Goal: Transaction & Acquisition: Subscribe to service/newsletter

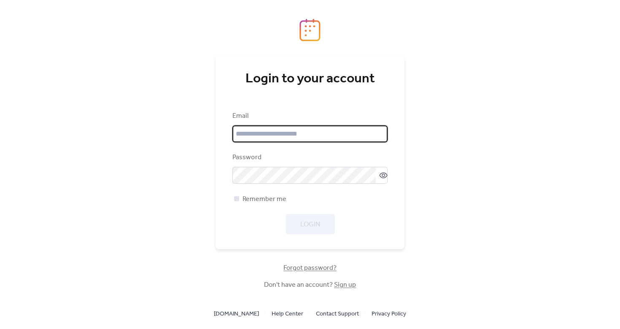
type input "**********"
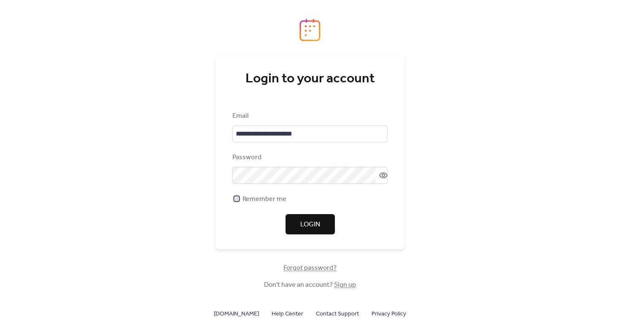
click at [252, 198] on span "Remember me" at bounding box center [265, 199] width 44 height 10
click at [318, 221] on span "Login" at bounding box center [310, 224] width 20 height 10
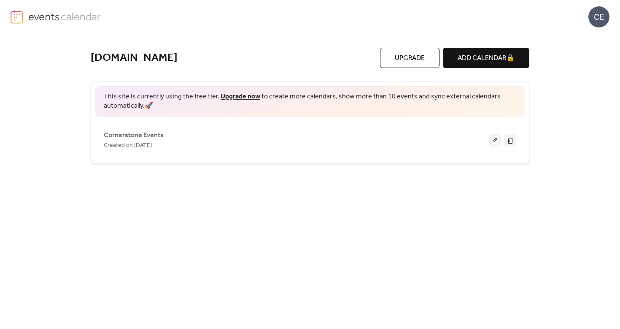
click at [410, 63] on span "Upgrade" at bounding box center [410, 58] width 30 height 10
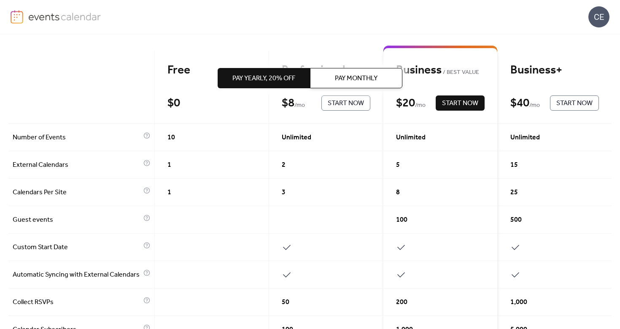
scroll to position [70, 0]
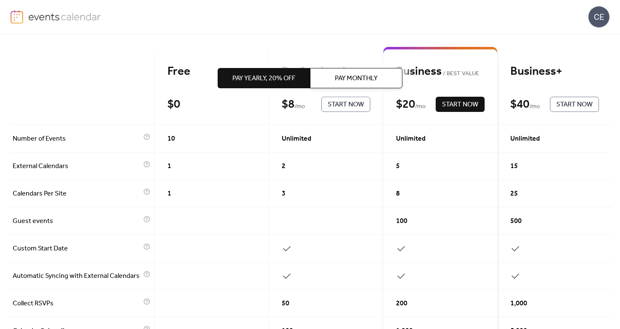
click at [344, 75] on span "Pay Monthly" at bounding box center [356, 78] width 43 height 10
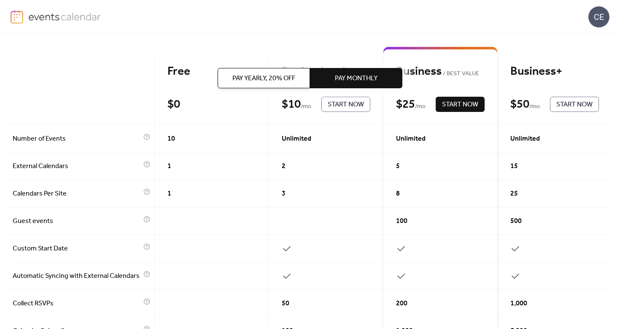
click at [340, 108] on div "Pay Yearly, 20% off Pay Monthly" at bounding box center [310, 78] width 185 height 88
click at [345, 104] on div "Pay Yearly, 20% off Pay Monthly" at bounding box center [310, 78] width 185 height 88
click at [338, 193] on div "3" at bounding box center [326, 193] width 114 height 27
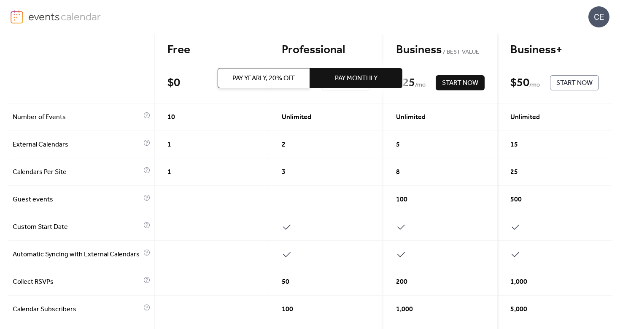
scroll to position [0, 0]
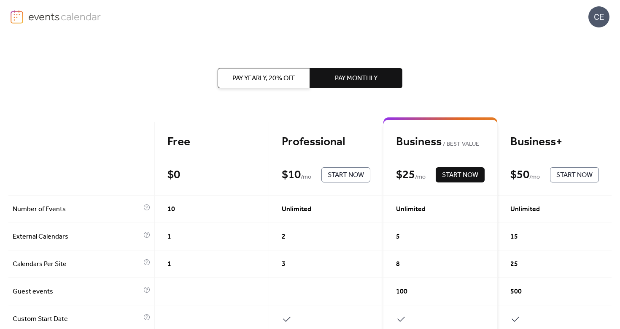
click at [348, 177] on span "Start Now" at bounding box center [346, 175] width 36 height 10
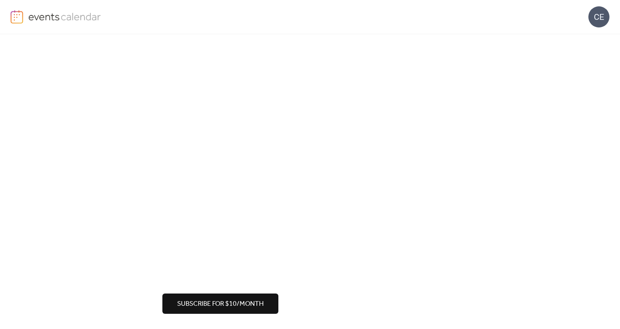
scroll to position [97, 0]
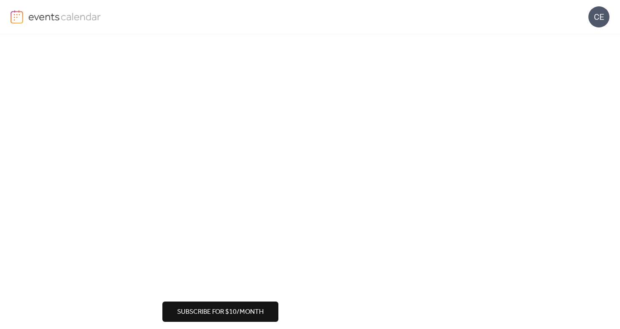
click at [218, 301] on button "Subscribe for $10/month" at bounding box center [220, 311] width 116 height 20
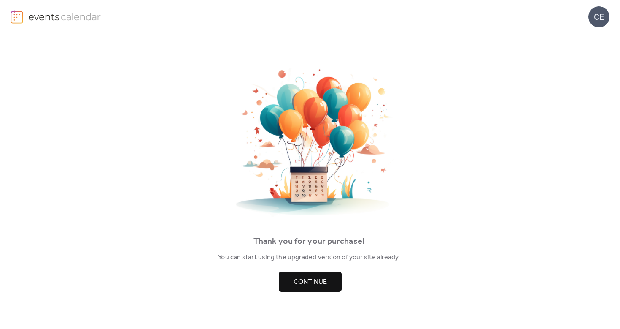
click at [320, 285] on span "Continue" at bounding box center [310, 282] width 33 height 10
